Goal: Task Accomplishment & Management: Manage account settings

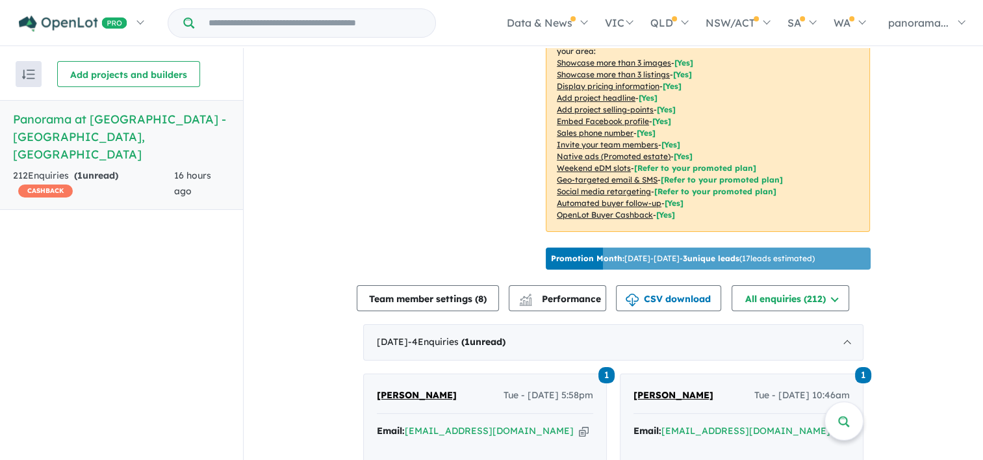
scroll to position [455, 0]
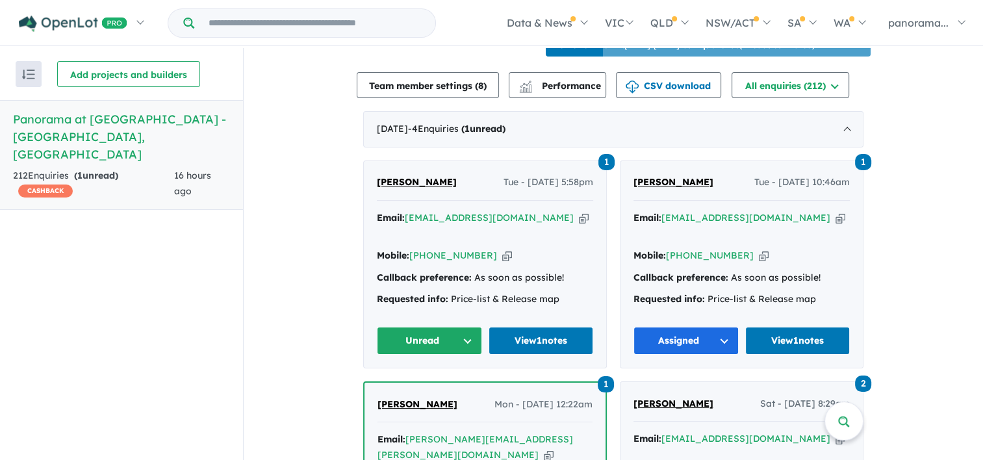
click at [437, 327] on button "Unread" at bounding box center [429, 341] width 105 height 28
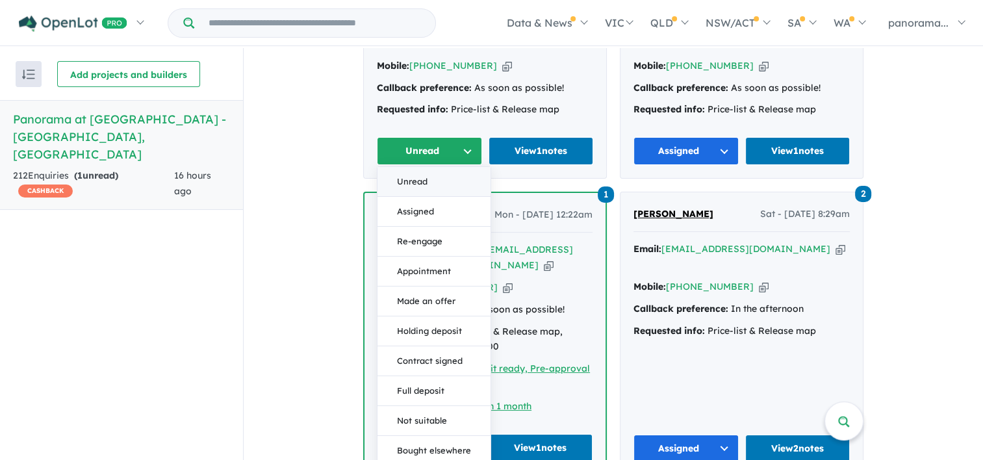
scroll to position [715, 0]
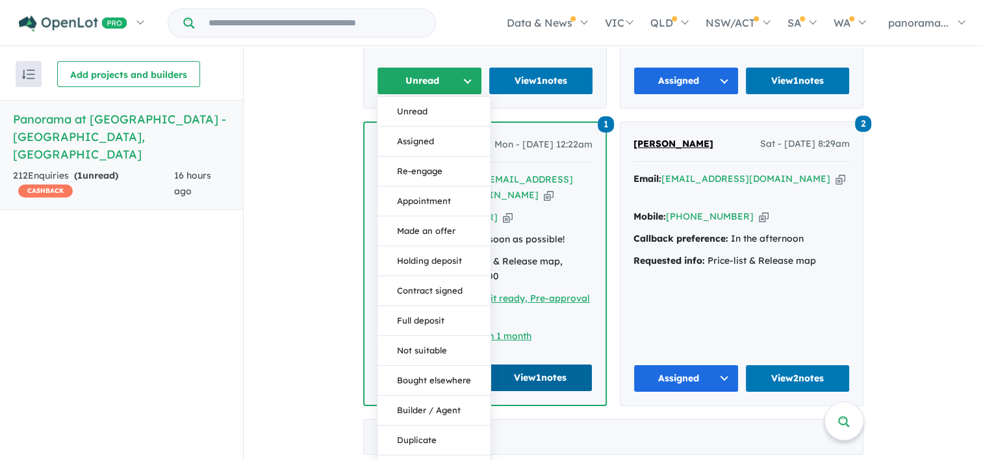
click at [512, 364] on link "View 1 notes" at bounding box center [541, 378] width 105 height 28
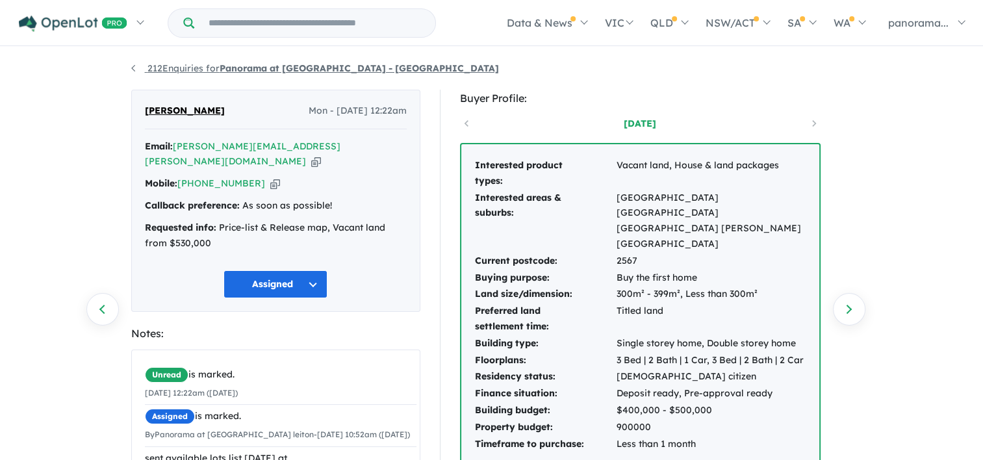
click at [133, 65] on link "212 Enquiries for Panorama at [GEOGRAPHIC_DATA] - [GEOGRAPHIC_DATA]" at bounding box center [315, 68] width 368 height 12
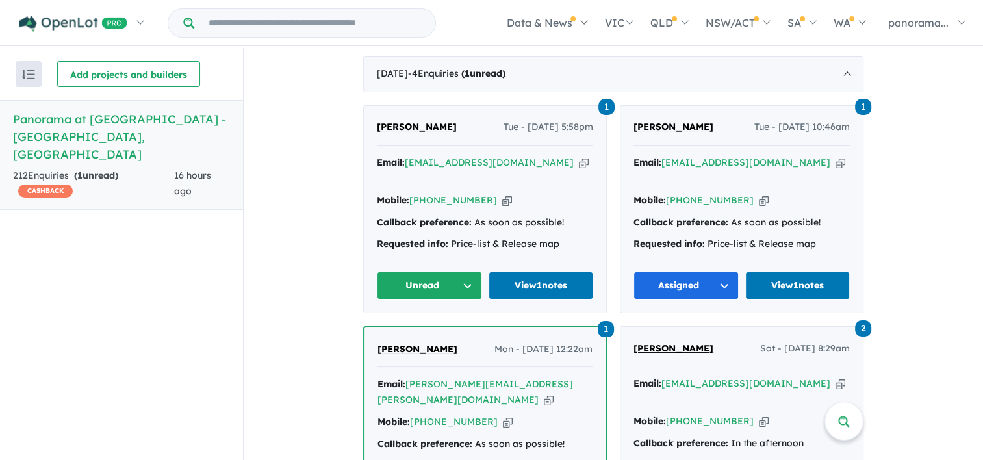
scroll to position [520, 0]
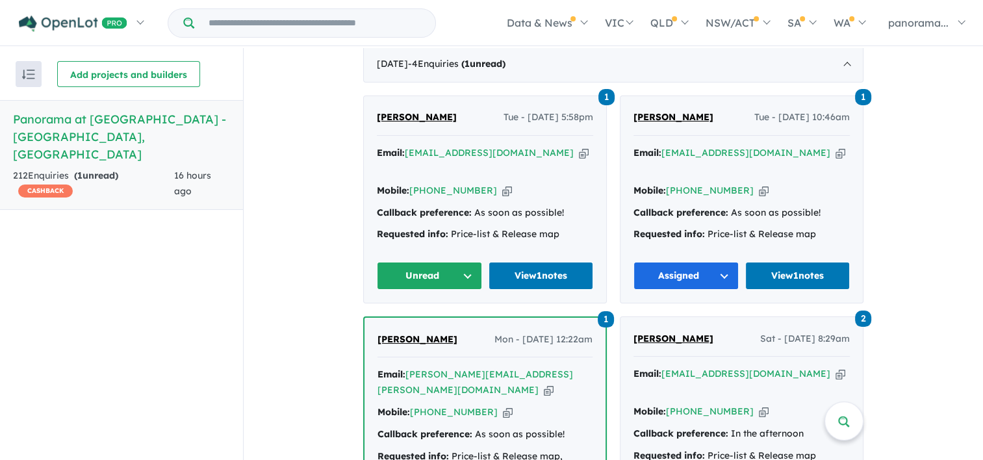
click at [429, 263] on button "Unread" at bounding box center [429, 276] width 105 height 28
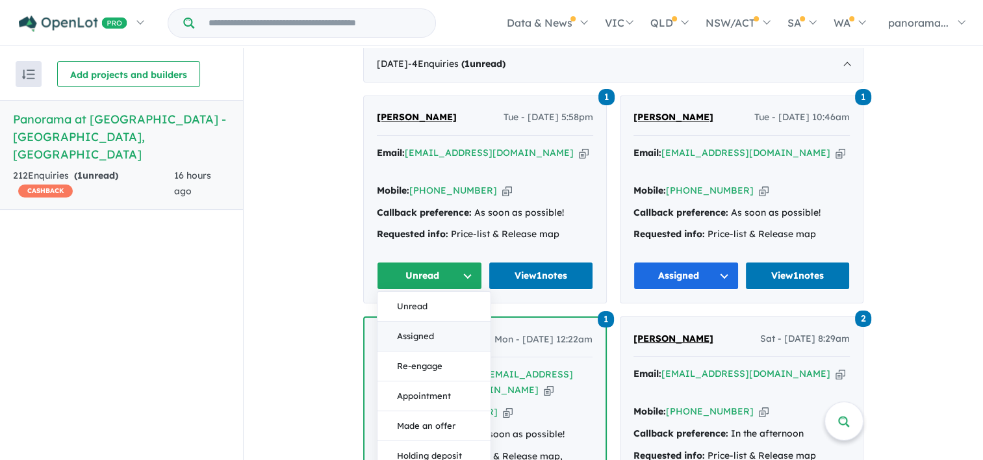
click at [411, 322] on button "Assigned" at bounding box center [434, 337] width 113 height 30
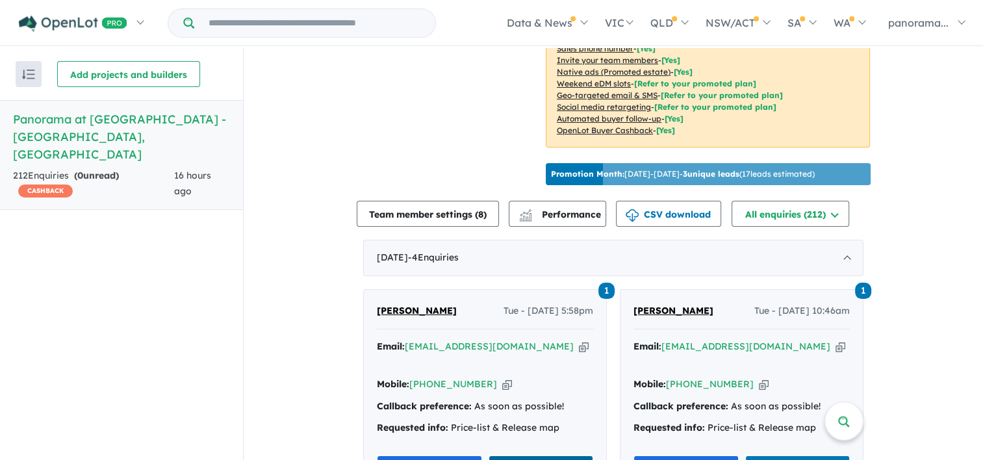
scroll to position [455, 0]
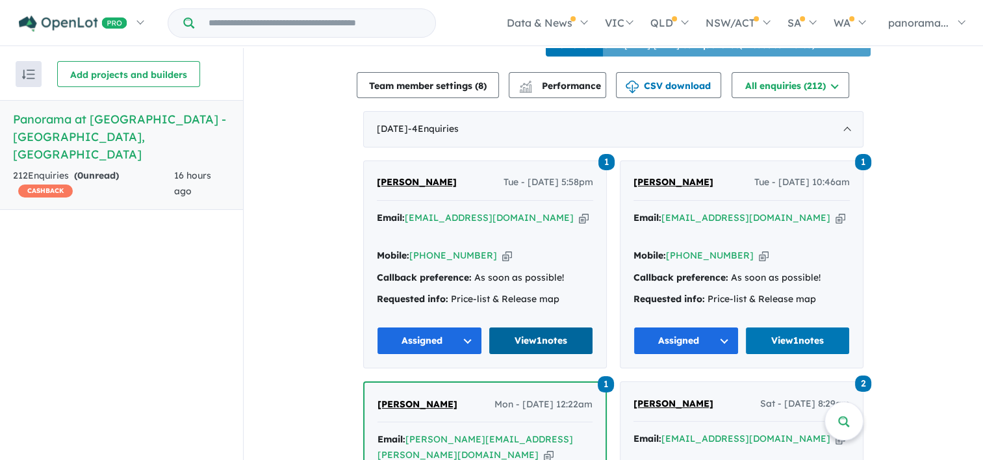
click at [515, 327] on link "View 1 notes" at bounding box center [541, 341] width 105 height 28
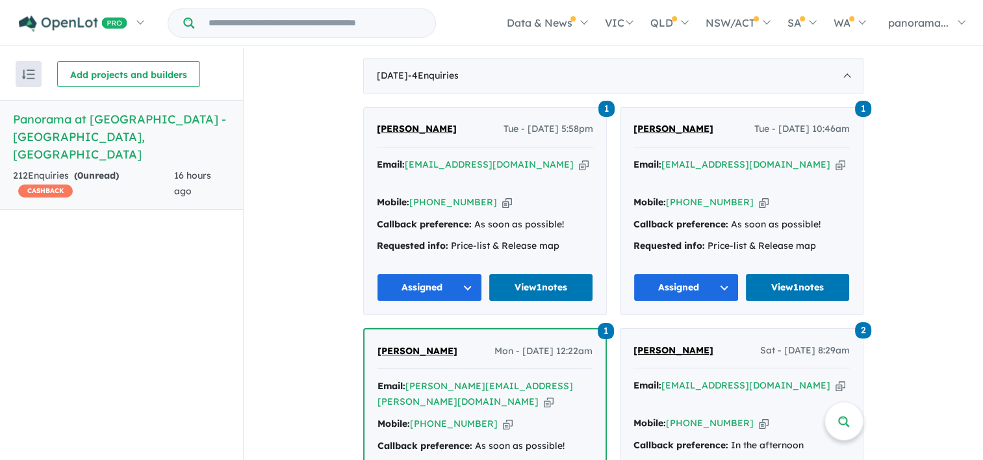
scroll to position [325, 0]
